Goal: Transaction & Acquisition: Purchase product/service

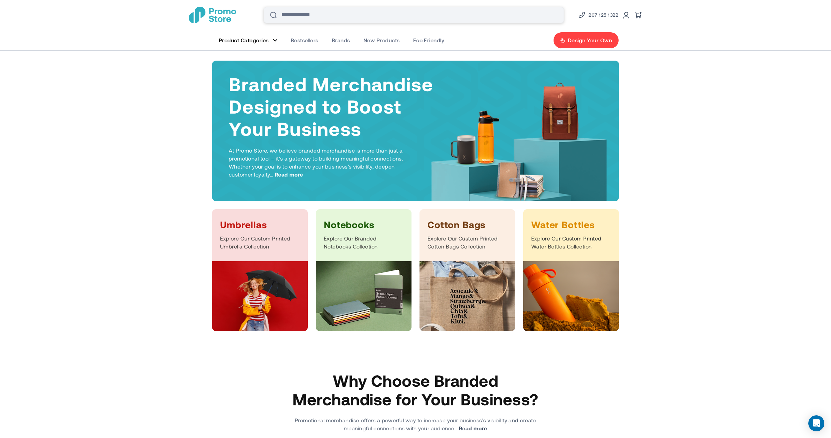
click at [340, 14] on input "Search" at bounding box center [414, 15] width 300 height 16
type input "*******"
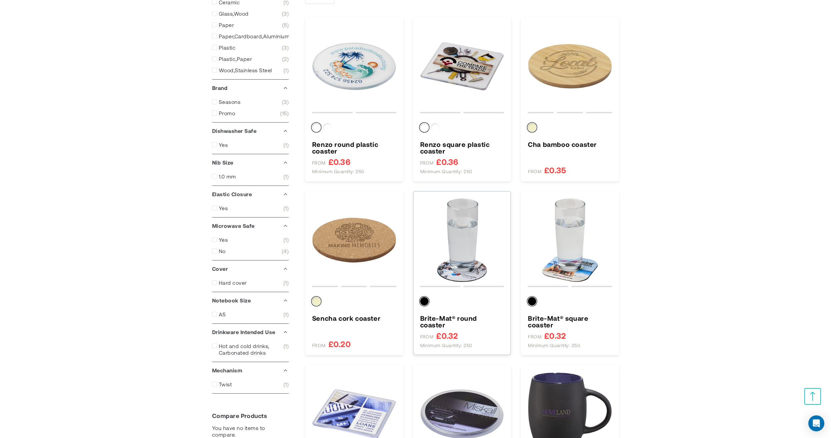
scroll to position [304, 0]
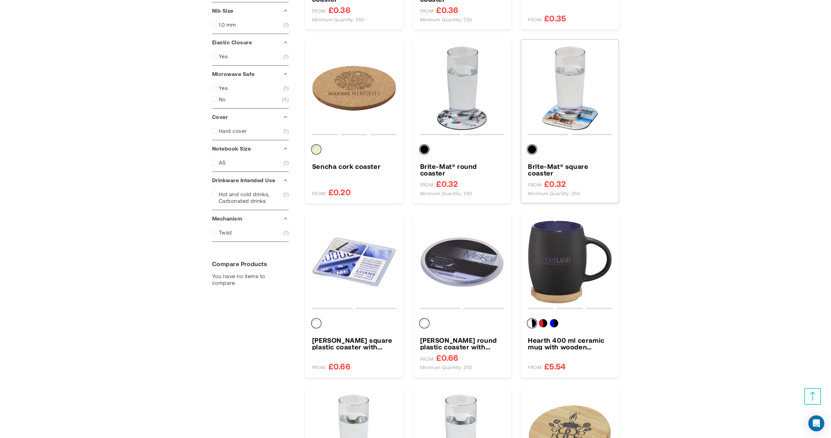
click at [587, 114] on img "Brite-Mat® square coaster" at bounding box center [570, 88] width 84 height 84
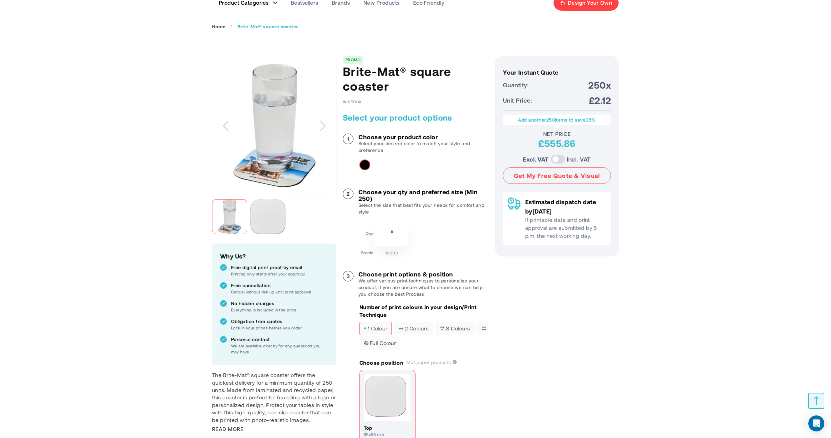
scroll to position [76, 0]
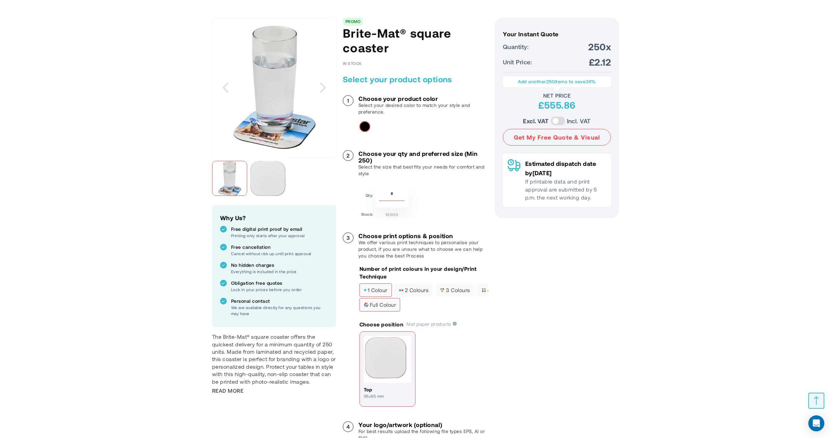
click at [386, 307] on span "full colour" at bounding box center [380, 305] width 32 height 5
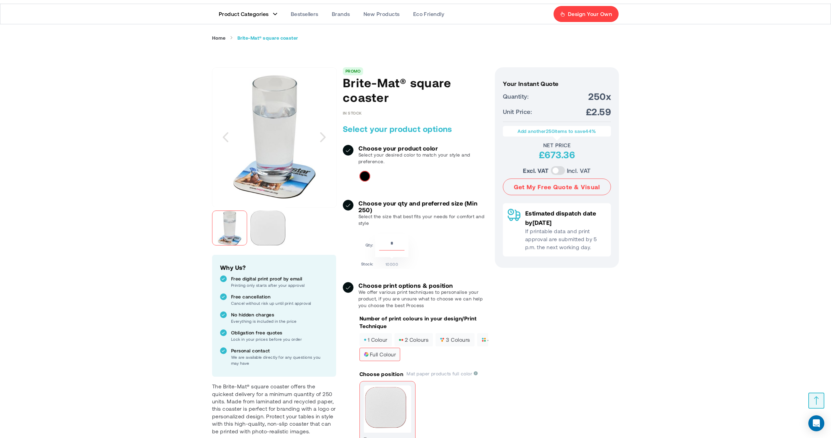
scroll to position [0, 0]
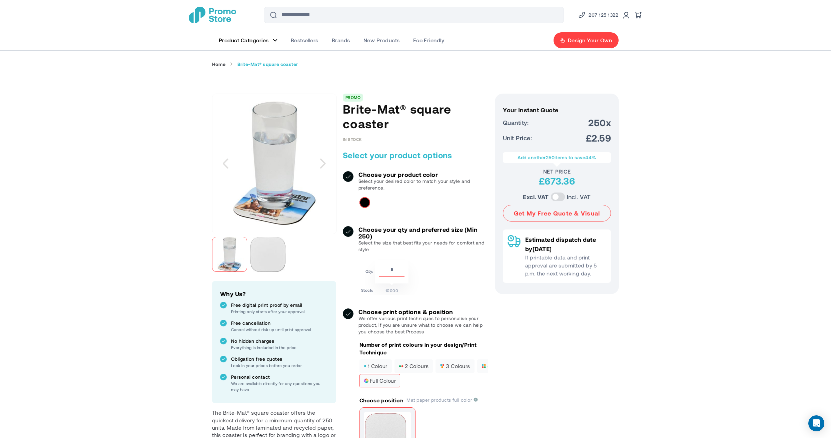
click at [416, 364] on span "2 colours" at bounding box center [414, 366] width 30 height 5
